Goal: Transaction & Acquisition: Subscribe to service/newsletter

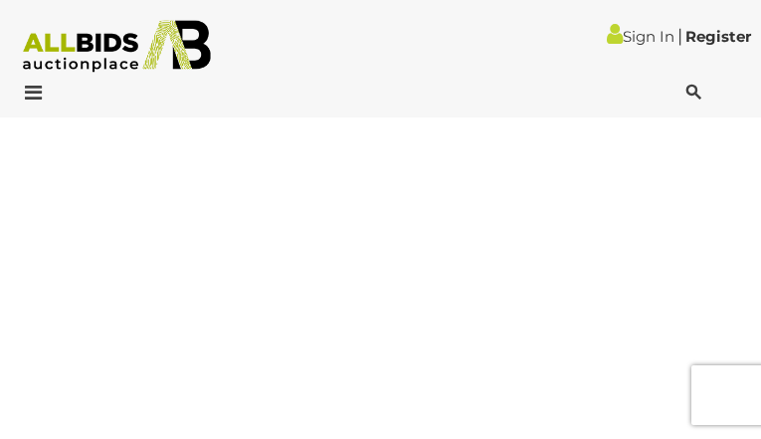
type input "*********"
type input "**********"
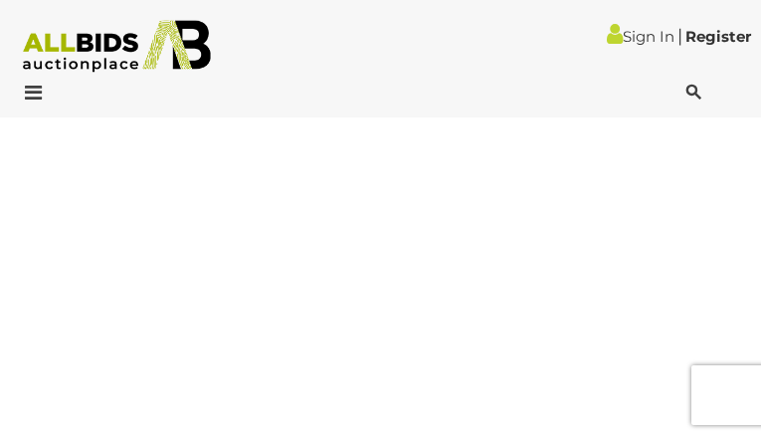
type input "**********"
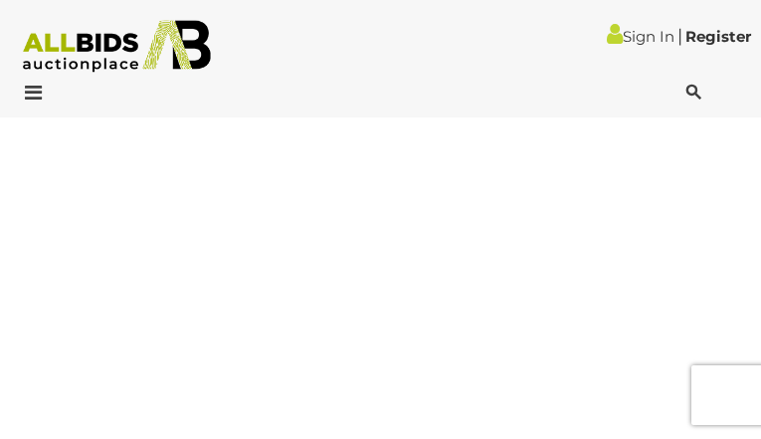
type input "**********"
